Goal: Task Accomplishment & Management: Manage account settings

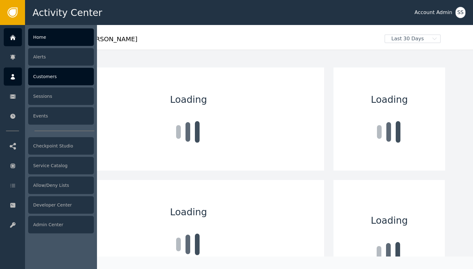
click at [38, 78] on div "Customers" at bounding box center [61, 77] width 66 height 18
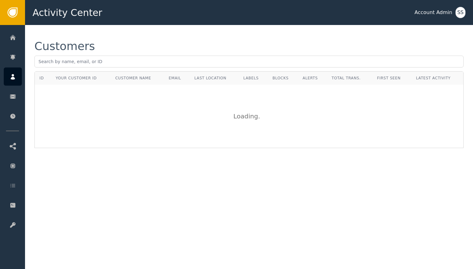
click at [98, 48] on div "Customers" at bounding box center [248, 46] width 429 height 11
click at [98, 73] on th "Your Customer ID" at bounding box center [80, 78] width 59 height 13
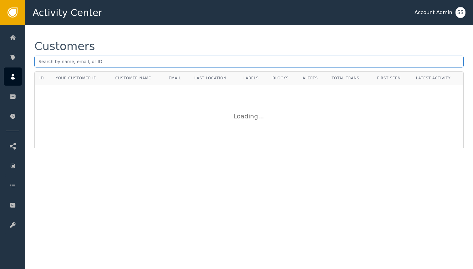
click at [98, 66] on input "text" at bounding box center [248, 62] width 429 height 12
click at [99, 61] on input "text" at bounding box center [248, 62] width 429 height 12
paste input "[EMAIL_ADDRESS][DOMAIN_NAME]"
type input "[EMAIL_ADDRESS][DOMAIN_NAME]"
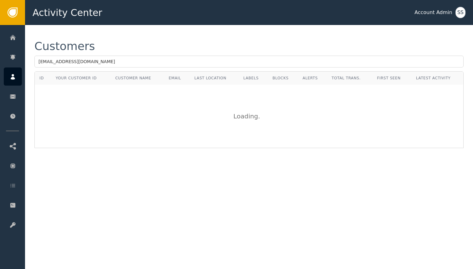
click at [185, 35] on div "Customers [EMAIL_ADDRESS][DOMAIN_NAME] ID Your Customer ID Customer Name Email …" at bounding box center [249, 94] width 448 height 139
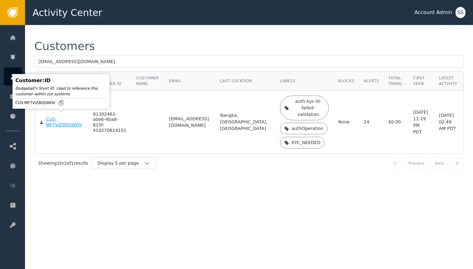
click at [52, 122] on div "CUS-MF7VIZ8QSWOV" at bounding box center [65, 122] width 38 height 11
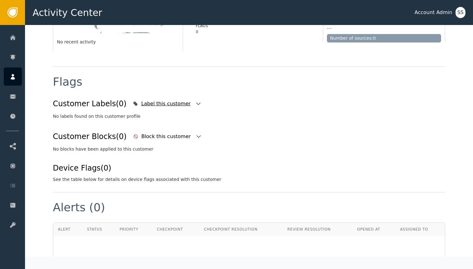
scroll to position [198, 0]
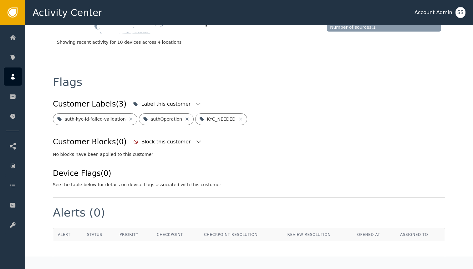
click at [196, 103] on icon "button" at bounding box center [198, 104] width 4 height 3
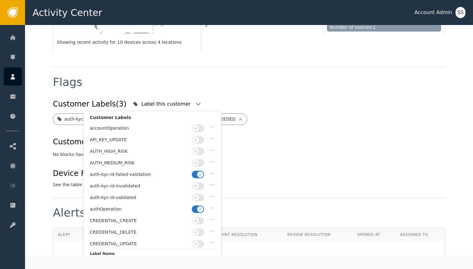
click at [206, 171] on div "auth-kyc-id-failed-validation" at bounding box center [152, 177] width 125 height 12
click at [200, 172] on icon "button" at bounding box center [200, 174] width 4 height 4
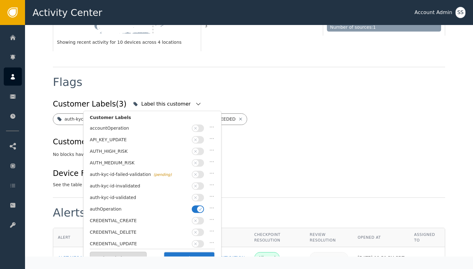
click at [199, 194] on button "button" at bounding box center [198, 198] width 12 height 8
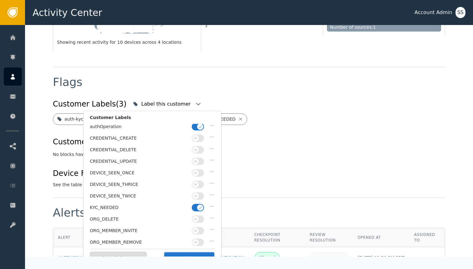
click at [198, 205] on span "button" at bounding box center [200, 208] width 6 height 6
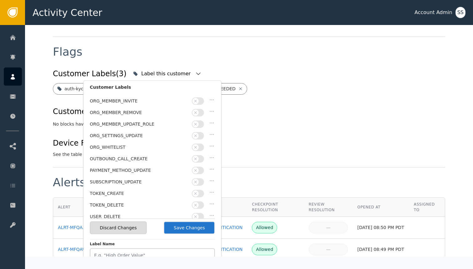
scroll to position [0, 0]
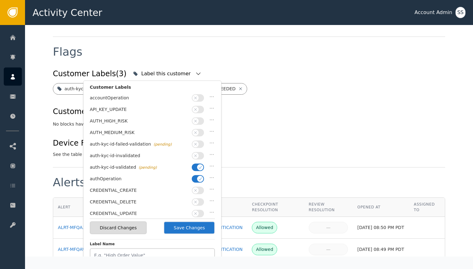
click at [178, 231] on button "Save Changes" at bounding box center [189, 228] width 51 height 13
